Goal: Information Seeking & Learning: Check status

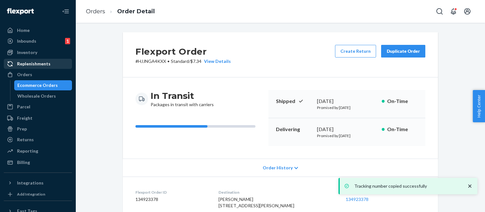
scroll to position [158, 0]
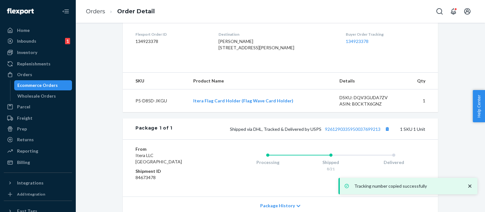
drag, startPoint x: 37, startPoint y: 84, endPoint x: 112, endPoint y: 26, distance: 95.0
click at [37, 84] on div "Ecommerce Orders" at bounding box center [37, 85] width 40 height 6
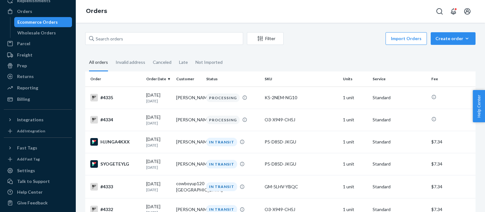
scroll to position [66, 0]
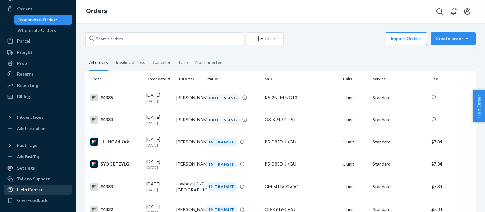
click at [40, 187] on div "Help Center" at bounding box center [30, 189] width 26 height 6
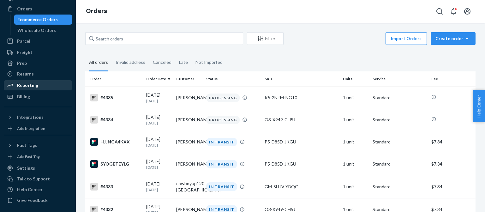
click at [28, 86] on div "Reporting" at bounding box center [27, 85] width 21 height 6
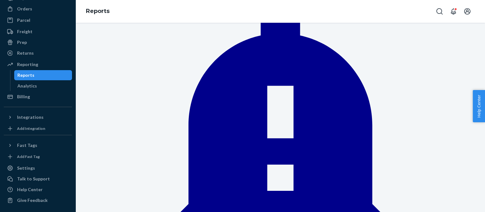
scroll to position [95, 0]
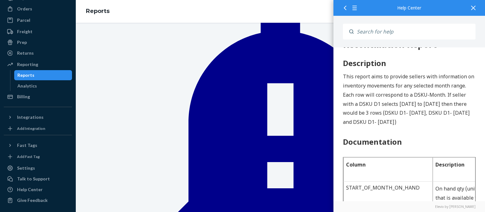
scroll to position [32, 0]
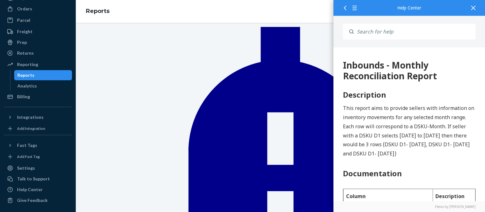
scroll to position [537, 0]
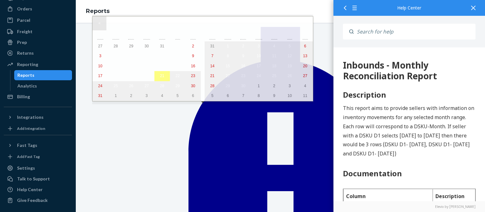
click at [99, 23] on button "«" at bounding box center [100, 23] width 14 height 14
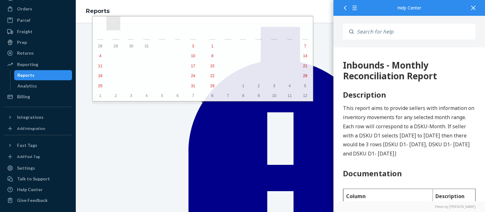
click at [114, 25] on button "‹" at bounding box center [113, 23] width 14 height 14
click at [113, 24] on button "‹" at bounding box center [113, 23] width 14 height 14
click at [139, 47] on button "1" at bounding box center [146, 46] width 15 height 10
click at [285, 25] on button "›" at bounding box center [292, 23] width 14 height 14
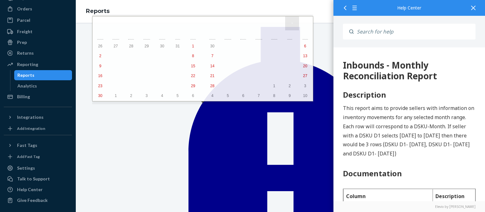
click at [285, 25] on button "›" at bounding box center [292, 23] width 14 height 14
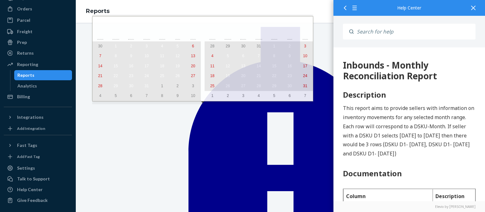
click at [297, 89] on button "31" at bounding box center [304, 86] width 15 height 10
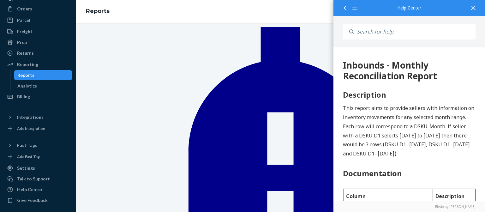
click at [476, 8] on div at bounding box center [473, 7] width 14 height 15
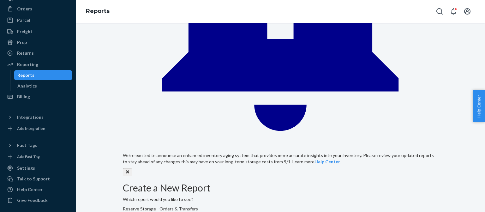
scroll to position [221, 0]
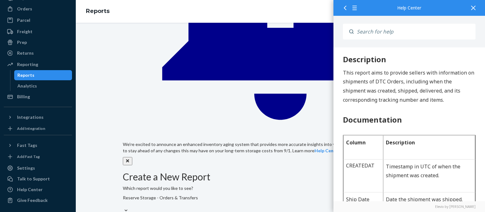
scroll to position [32, 0]
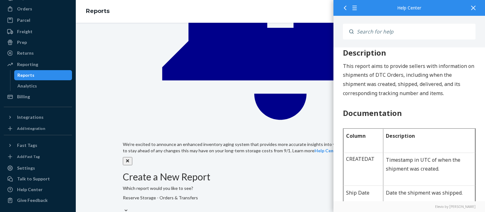
click at [471, 8] on icon at bounding box center [473, 8] width 4 height 4
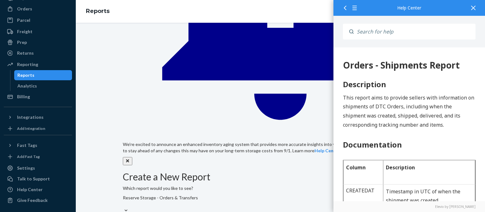
scroll to position [0, 0]
click at [471, 9] on div at bounding box center [473, 7] width 14 height 15
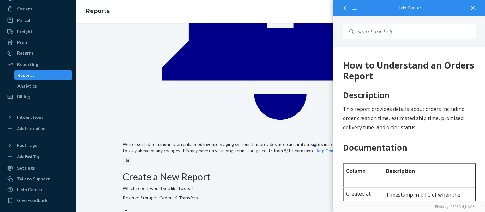
click at [475, 7] on icon at bounding box center [473, 8] width 4 height 4
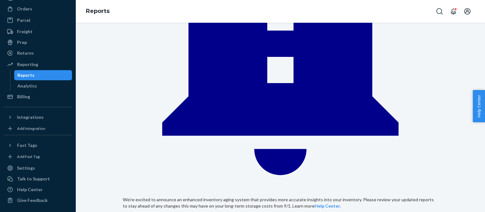
scroll to position [126, 0]
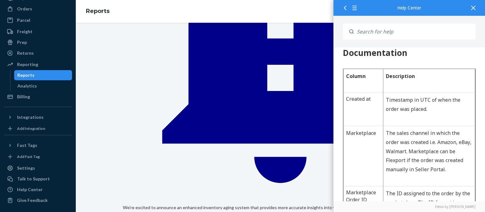
scroll to position [126, 0]
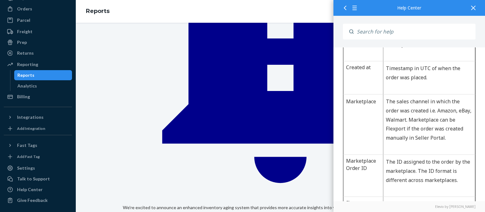
click at [472, 6] on icon at bounding box center [473, 8] width 4 height 4
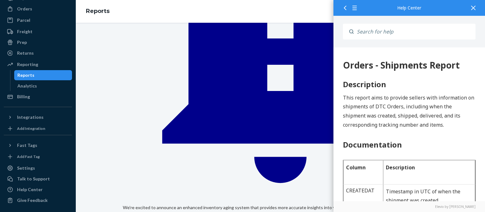
scroll to position [0, 0]
click at [474, 10] on div at bounding box center [473, 7] width 14 height 15
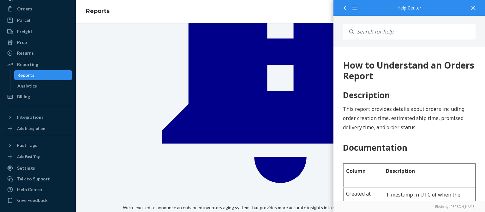
click at [473, 7] on icon at bounding box center [473, 8] width 4 height 4
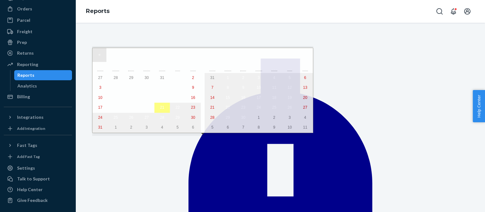
click at [99, 56] on button "«" at bounding box center [100, 55] width 14 height 14
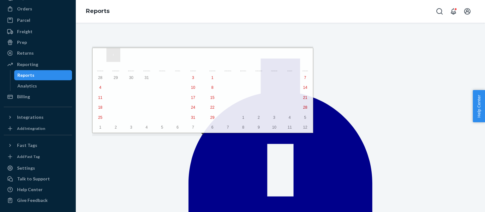
click at [111, 55] on button "‹" at bounding box center [113, 55] width 14 height 14
click at [115, 54] on button "‹" at bounding box center [113, 55] width 14 height 14
click at [185, 77] on button "1" at bounding box center [192, 78] width 15 height 10
click at [285, 58] on button "›" at bounding box center [292, 55] width 14 height 14
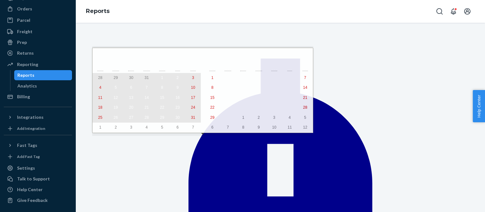
click at [185, 120] on button "31" at bounding box center [192, 118] width 15 height 10
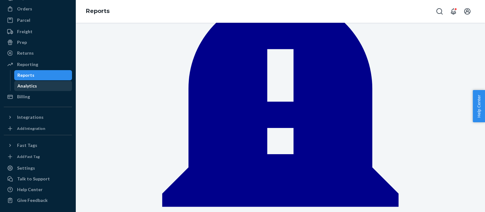
scroll to position [3, 0]
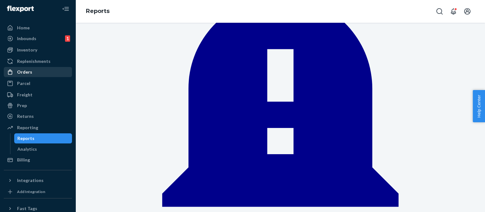
click at [46, 69] on div "Orders" at bounding box center [37, 72] width 67 height 9
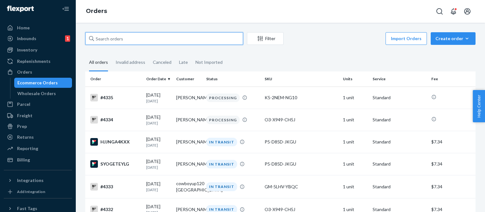
paste input "WO2P84U42H397"
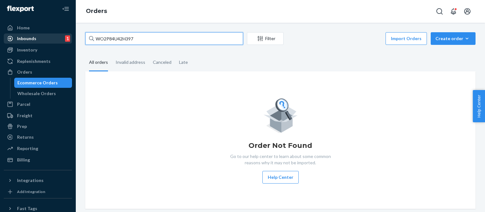
type input "WO2P84U42H397"
click at [39, 40] on div "Inbounds 1" at bounding box center [37, 38] width 67 height 9
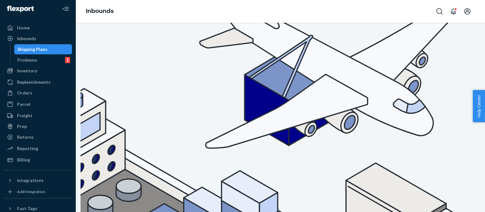
type input "WO2P84U42H397"
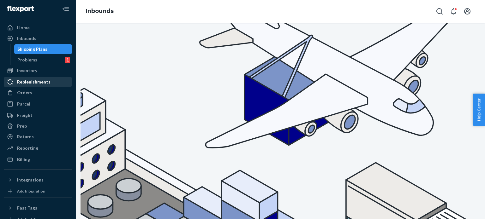
click at [40, 82] on div "Replenishments" at bounding box center [33, 82] width 33 height 6
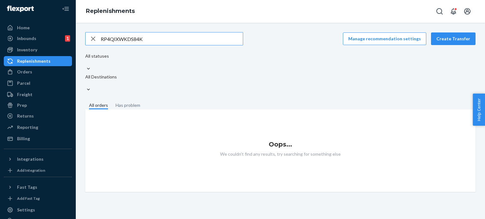
click at [128, 40] on input "RP4QIXWKDS84K" at bounding box center [172, 39] width 142 height 13
paste input "WO2P84U42H397"
type input "WO2P84U42H397"
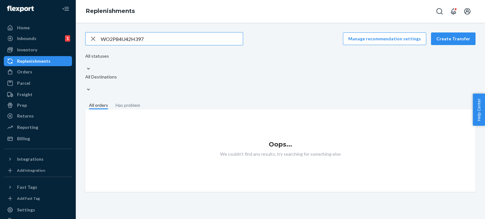
click at [120, 39] on input "WO2P84U42H397" at bounding box center [172, 39] width 142 height 13
click at [30, 73] on div "Orders" at bounding box center [24, 72] width 15 height 6
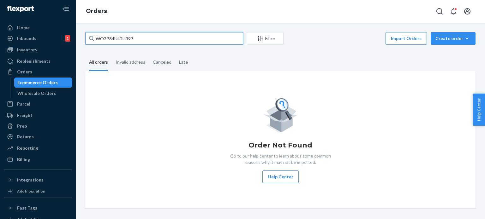
click at [109, 41] on input "WO2P84U42H397" at bounding box center [164, 38] width 158 height 13
paste input "RP4QIXWKDS84K"
type input "RP4QIXWKDS84K"
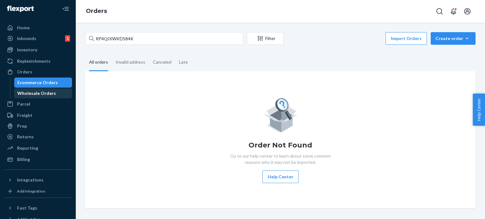
click at [46, 94] on div "Wholesale Orders" at bounding box center [36, 93] width 39 height 6
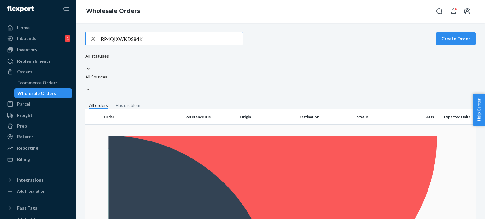
type input "RP4QIXWKDS84K"
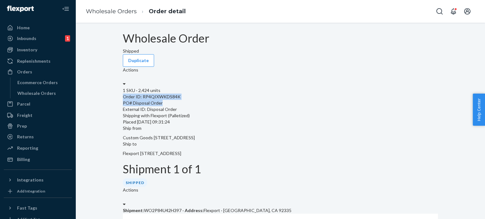
drag, startPoint x: 133, startPoint y: 98, endPoint x: 184, endPoint y: 105, distance: 51.5
click at [184, 105] on div "1 SKU · 2,424 units Order ID: RP4QIXWKDS84K PO# Disposal Order External ID: Dis…" at bounding box center [280, 106] width 315 height 38
click at [130, 90] on div "1 SKU · 2,424 units Order ID: RP4QIXWKDS84K PO# Disposal Order External ID: Dis…" at bounding box center [280, 106] width 315 height 38
drag, startPoint x: 131, startPoint y: 91, endPoint x: 190, endPoint y: 113, distance: 63.1
click at [190, 113] on div "1 SKU · 2,424 units Order ID: RP4QIXWKDS84K PO# Disposal Order External ID: Dis…" at bounding box center [280, 106] width 315 height 38
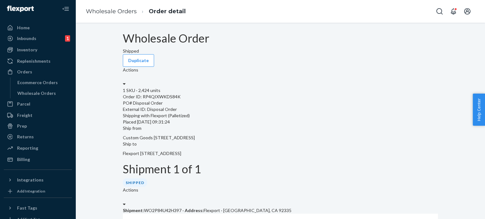
drag, startPoint x: 169, startPoint y: 109, endPoint x: 129, endPoint y: 125, distance: 43.4
click at [129, 125] on div "1 SKU · 2,424 units Order ID: RP4QIXWKDS84K PO# Disposal Order External ID: Dis…" at bounding box center [280, 106] width 315 height 38
drag, startPoint x: 132, startPoint y: 90, endPoint x: 180, endPoint y: 123, distance: 58.3
click at [200, 125] on div "1 SKU · 2,424 units Order ID: RP4QIXWKDS84K PO# Disposal Order External ID: Dis…" at bounding box center [280, 106] width 315 height 38
copy div "1 SKU · 2,424 units Order ID: RP4QIXWKDS84K PO# Disposal Order External ID: Dis…"
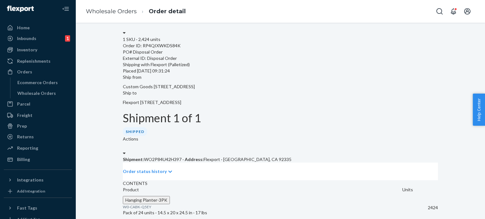
scroll to position [78, 0]
drag, startPoint x: 131, startPoint y: 183, endPoint x: 159, endPoint y: 183, distance: 28.4
click at [159, 187] on div "Product Units Hanging Planter-3PK W0-CABK-Q5EY Pack of 24 units · 14.5 x 20 x 2…" at bounding box center [280, 203] width 315 height 33
click at [168, 205] on p "W0-CABK-Q5EY" at bounding box center [262, 207] width 279 height 5
drag, startPoint x: 168, startPoint y: 183, endPoint x: 134, endPoint y: 182, distance: 34.1
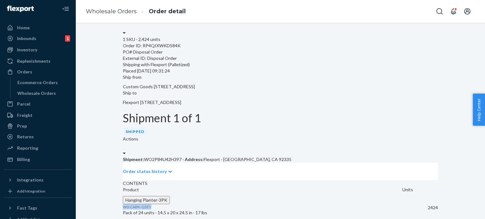
click at [134, 205] on p "W0-CABK-Q5EY" at bounding box center [262, 207] width 279 height 5
copy span "W0-CABK-Q5EY"
click at [34, 50] on div "Inventory" at bounding box center [27, 50] width 20 height 6
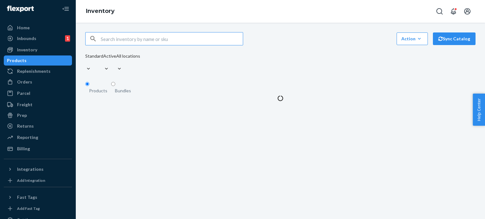
click at [117, 42] on input "text" at bounding box center [172, 39] width 142 height 13
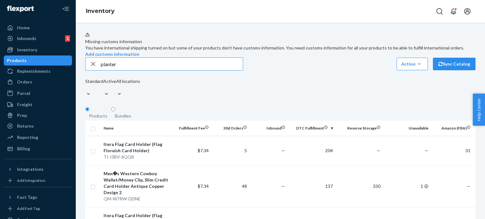
type input "planter"
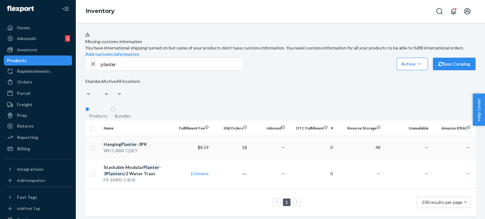
click at [134, 154] on div "W0-CABK-Q5EY" at bounding box center [137, 151] width 67 height 6
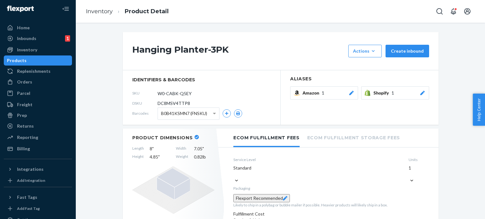
click at [165, 103] on span "DC8MSV4TTP8" at bounding box center [174, 103] width 33 height 6
copy span "DC8MSV4TTP8"
click at [40, 147] on div "Billing" at bounding box center [37, 149] width 67 height 9
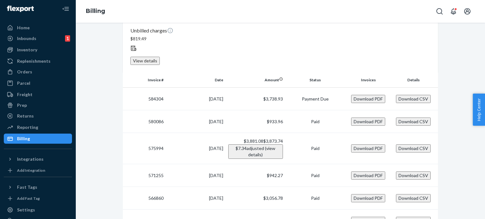
scroll to position [546, 0]
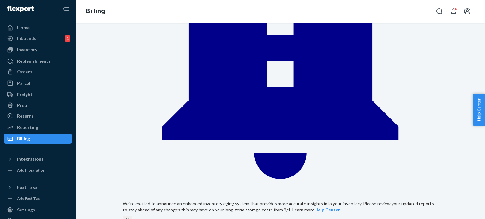
scroll to position [189, 0]
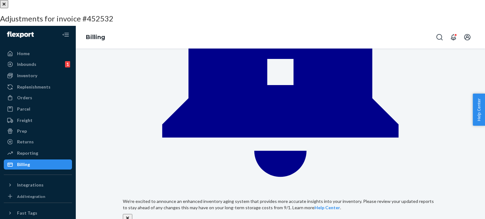
click at [58, 54] on button "452532" at bounding box center [48, 58] width 20 height 8
click at [8, 8] on button "close" at bounding box center [4, 4] width 8 height 8
